Goal: Transaction & Acquisition: Purchase product/service

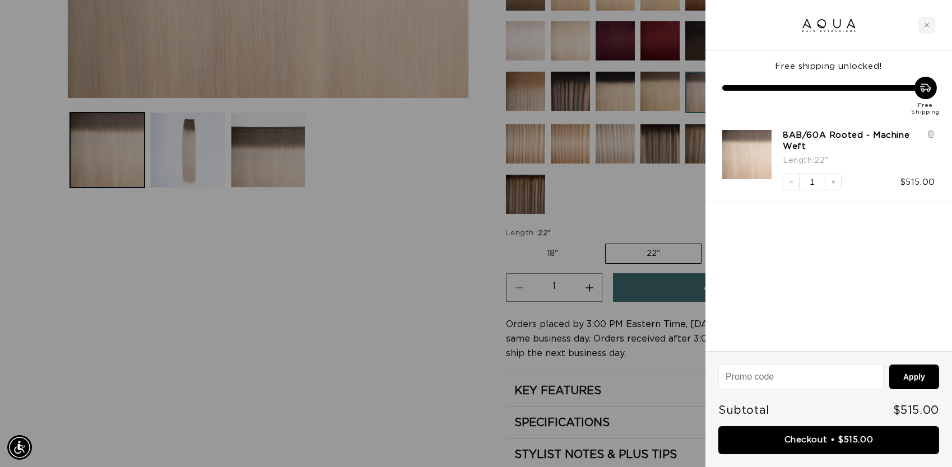
scroll to position [429, 0]
click at [771, 381] on input at bounding box center [801, 377] width 164 height 24
type input "welcome"
click at [916, 382] on button "Apply" at bounding box center [914, 377] width 50 height 25
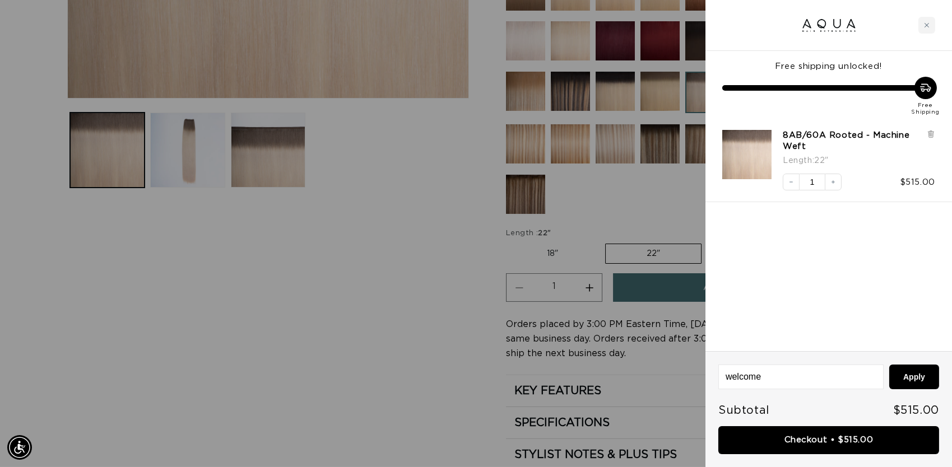
click at [831, 376] on input "welcome" at bounding box center [801, 377] width 164 height 24
type input "welcome5"
click at [912, 388] on button "Apply" at bounding box center [914, 377] width 50 height 25
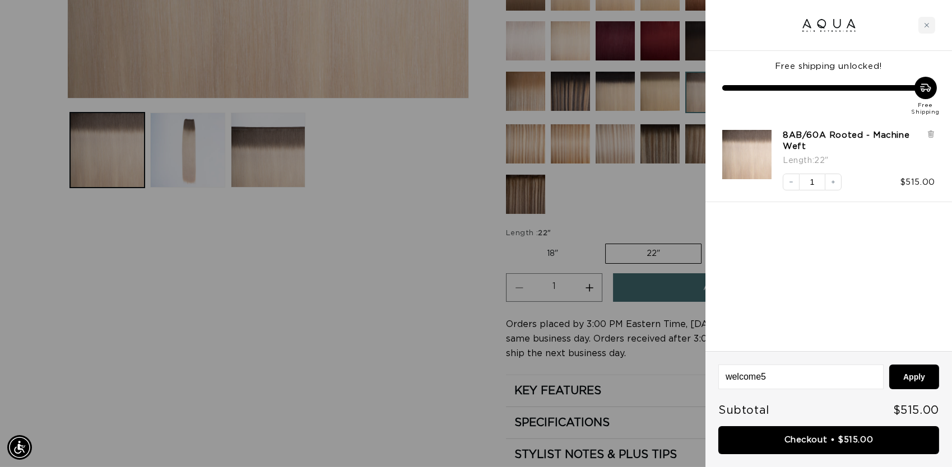
click at [821, 378] on input "welcome5" at bounding box center [801, 377] width 164 height 24
type input "welcome15"
click at [889, 365] on button "Apply" at bounding box center [914, 377] width 50 height 25
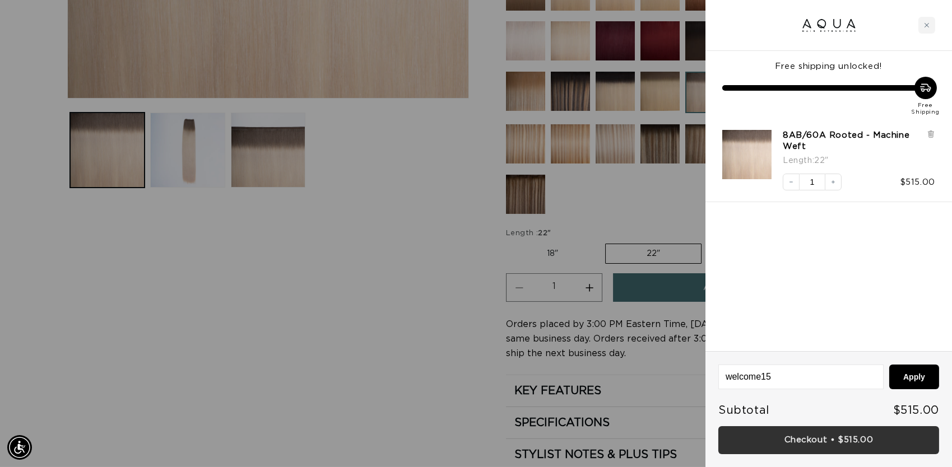
click at [813, 447] on link "Checkout • $515.00" at bounding box center [829, 441] width 221 height 29
